Goal: Find specific page/section: Find specific page/section

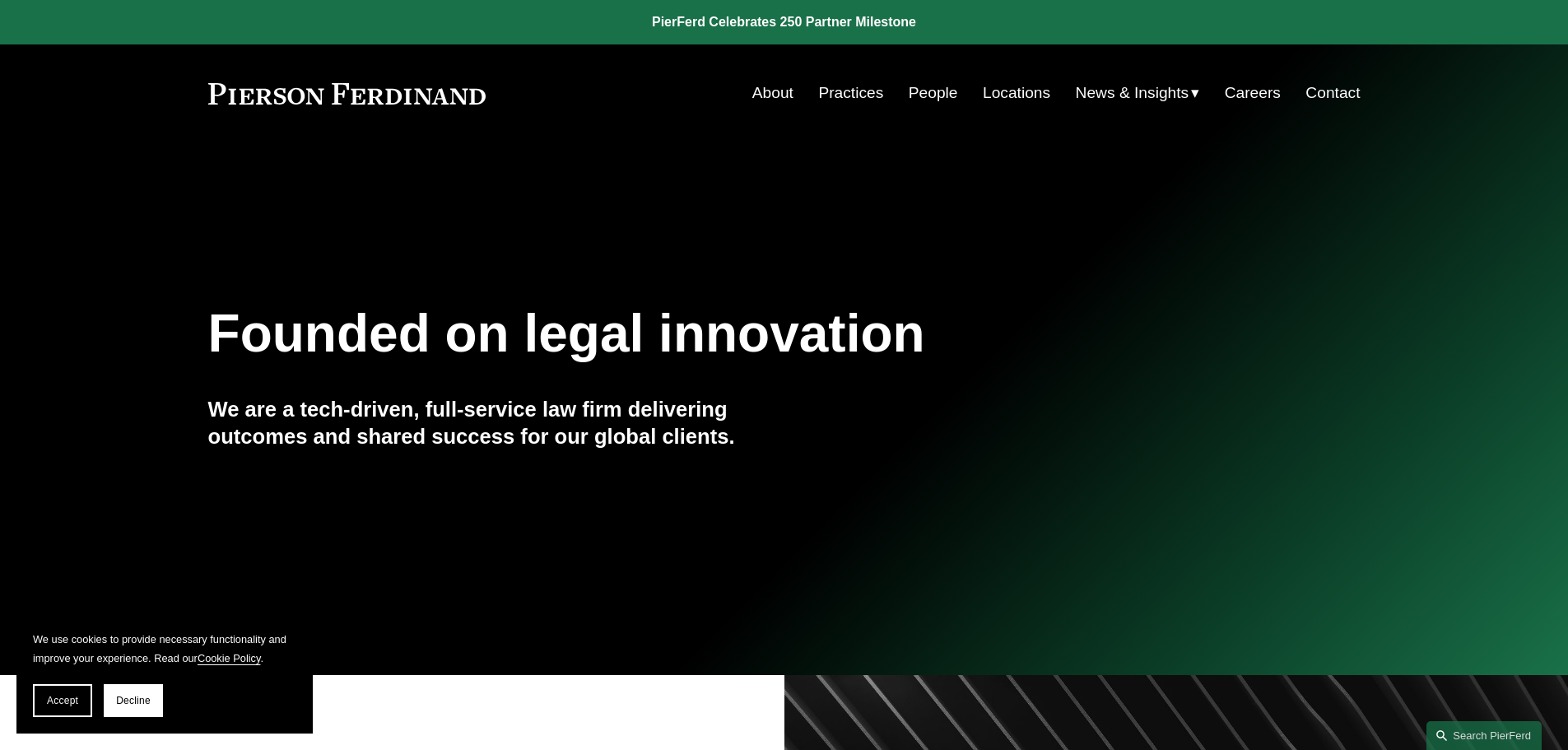
click at [925, 90] on link "People" at bounding box center [933, 93] width 49 height 31
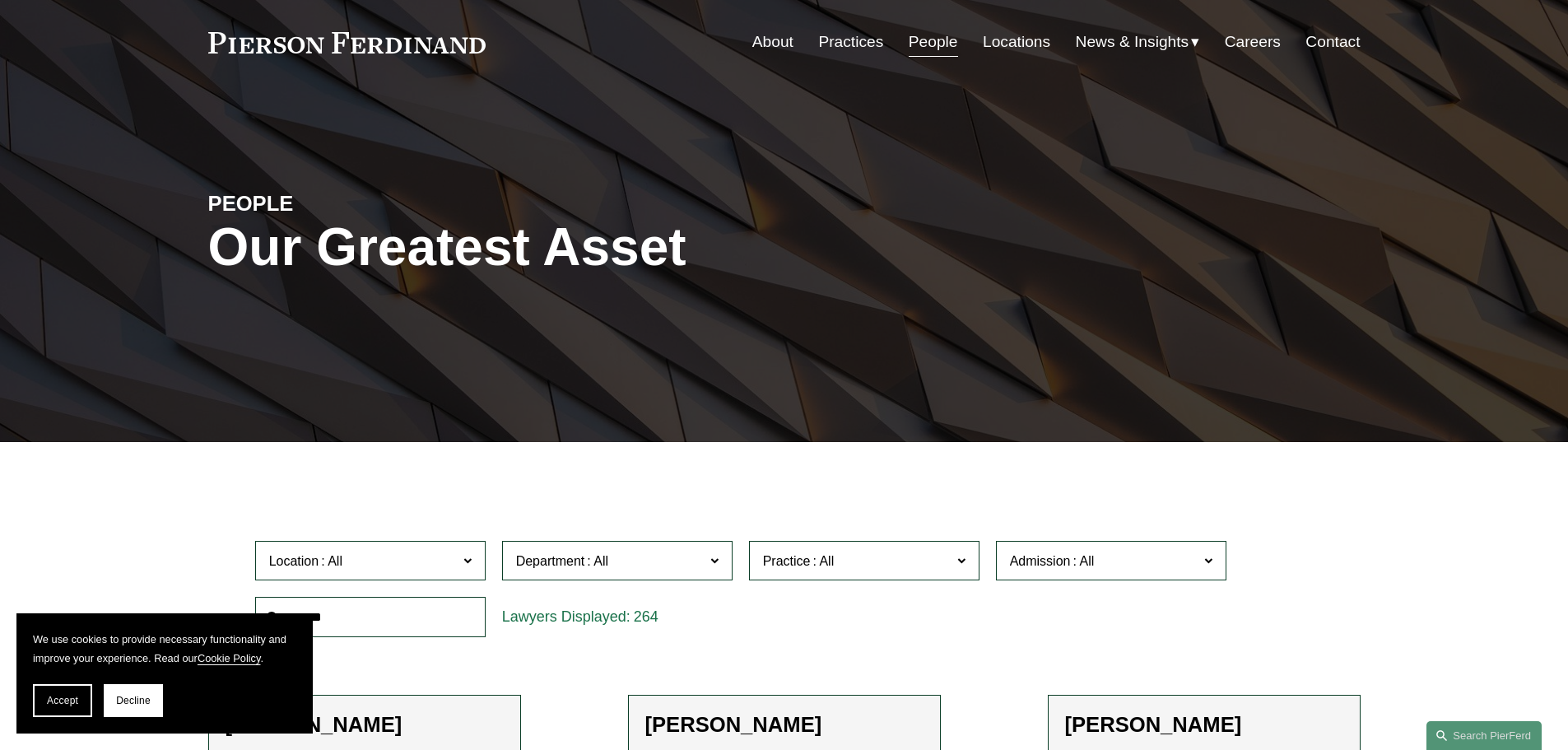
scroll to position [330, 0]
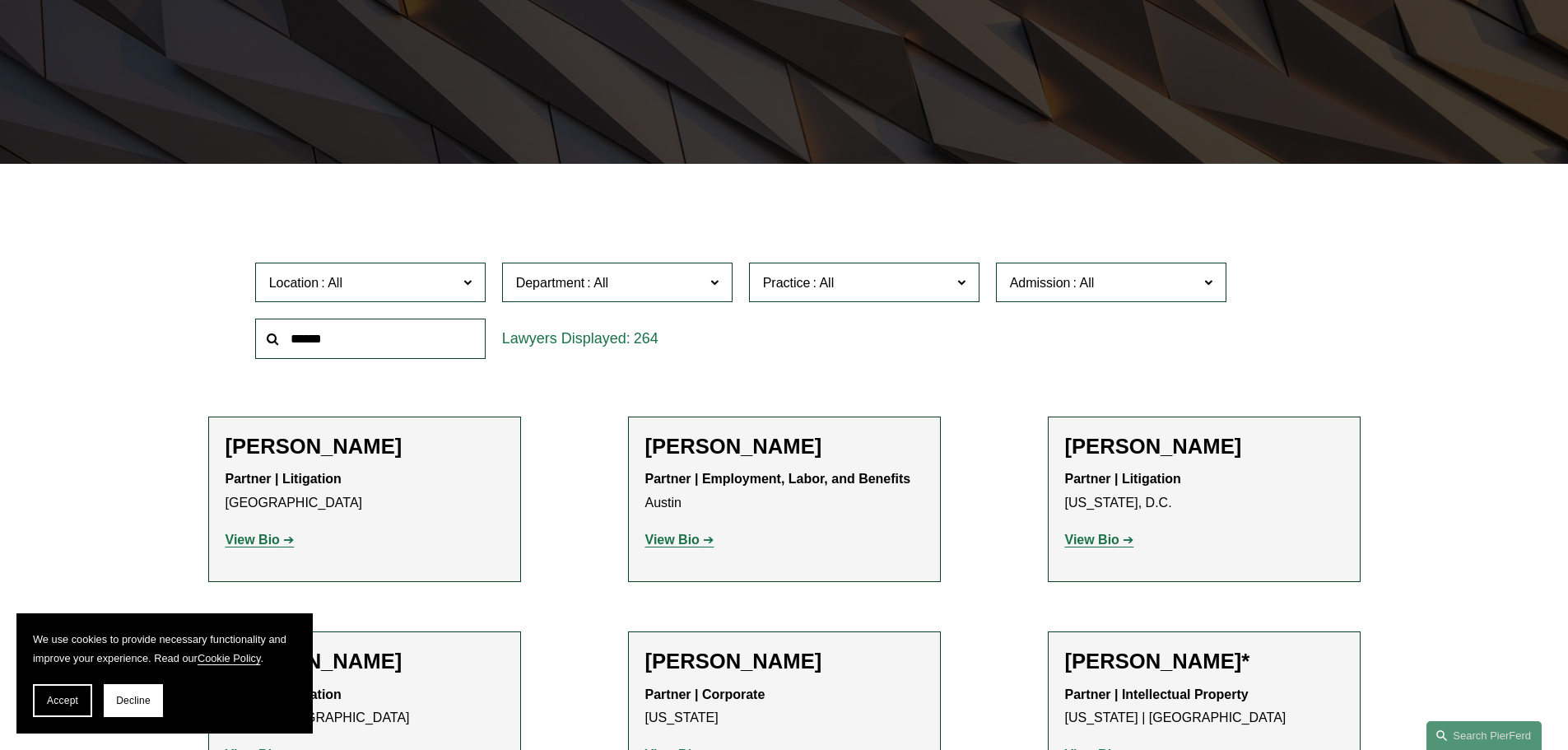
drag, startPoint x: 48, startPoint y: 696, endPoint x: 160, endPoint y: 633, distance: 128.5
click at [49, 696] on span "Accept" at bounding box center [63, 700] width 31 height 12
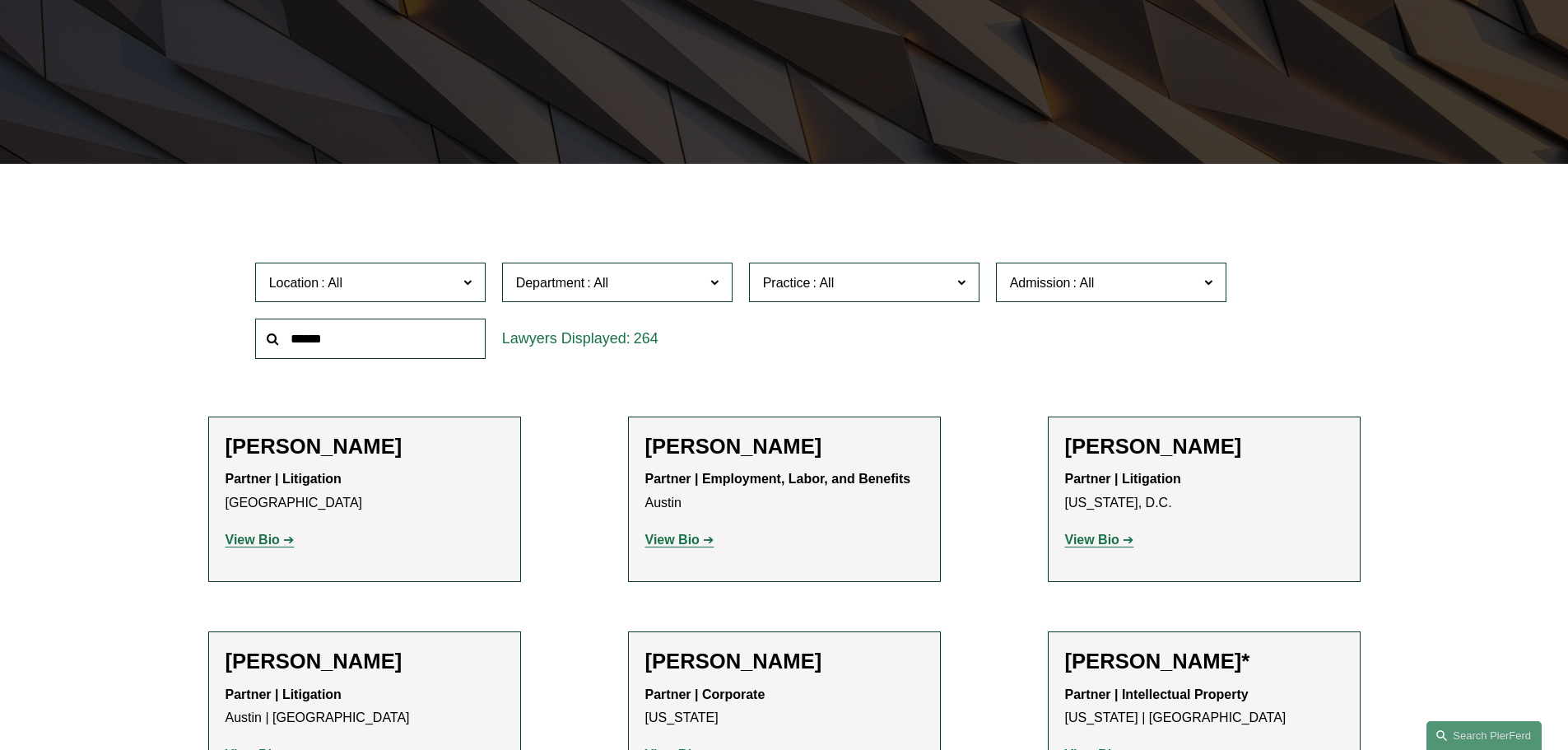
click at [469, 282] on span at bounding box center [466, 281] width 8 height 22
click at [0, 0] on link "London" at bounding box center [0, 0] width 0 height 0
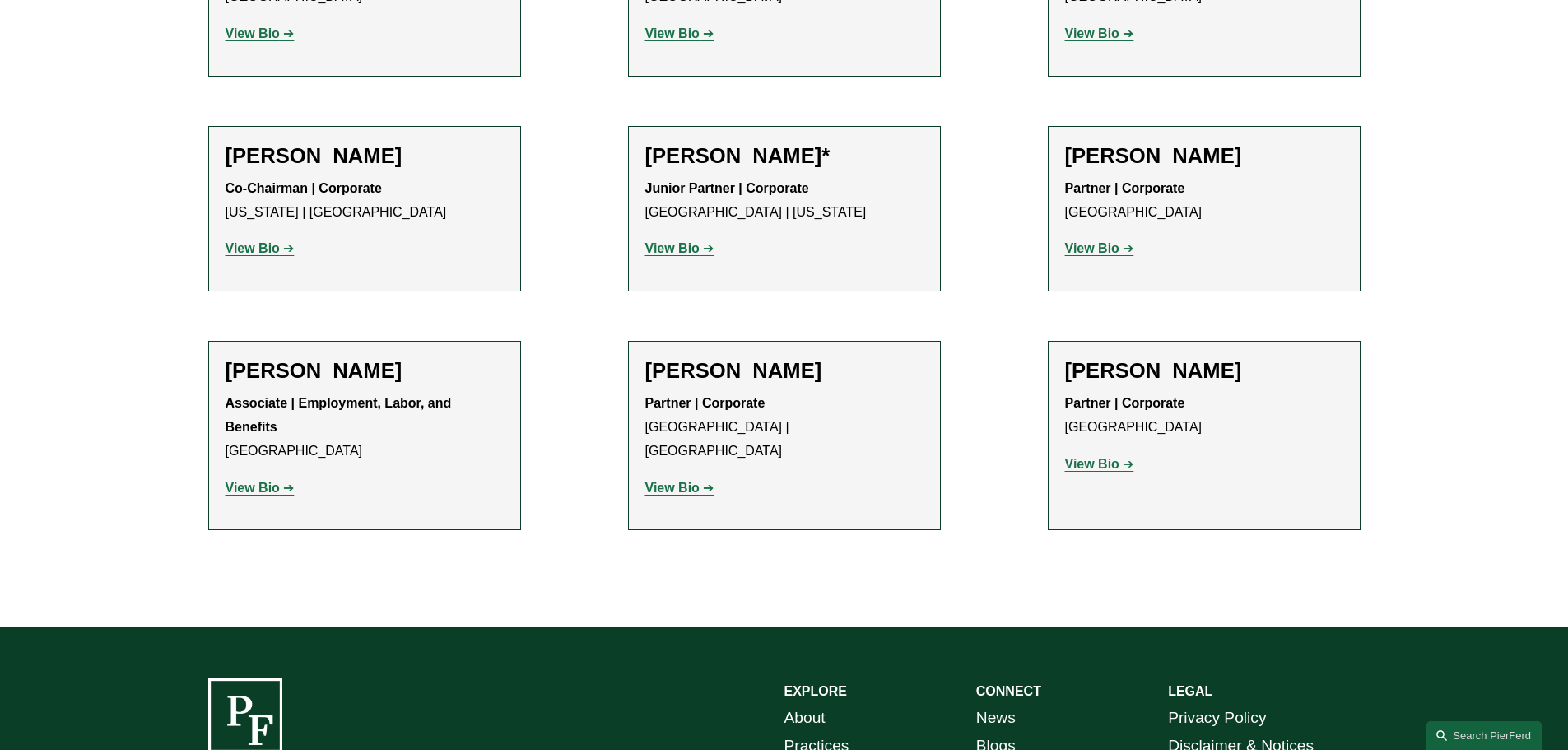
scroll to position [1894, 0]
